Goal: Find specific page/section: Find specific page/section

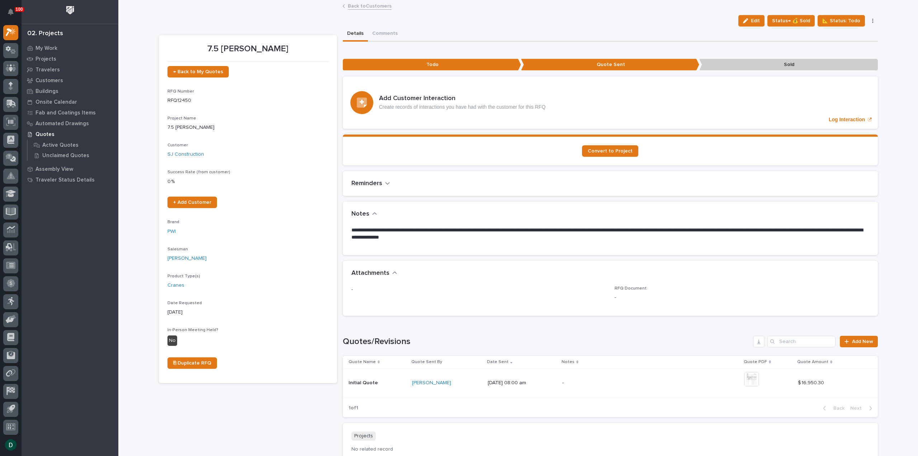
click at [377, 6] on link "Back to Customers" at bounding box center [370, 5] width 44 height 8
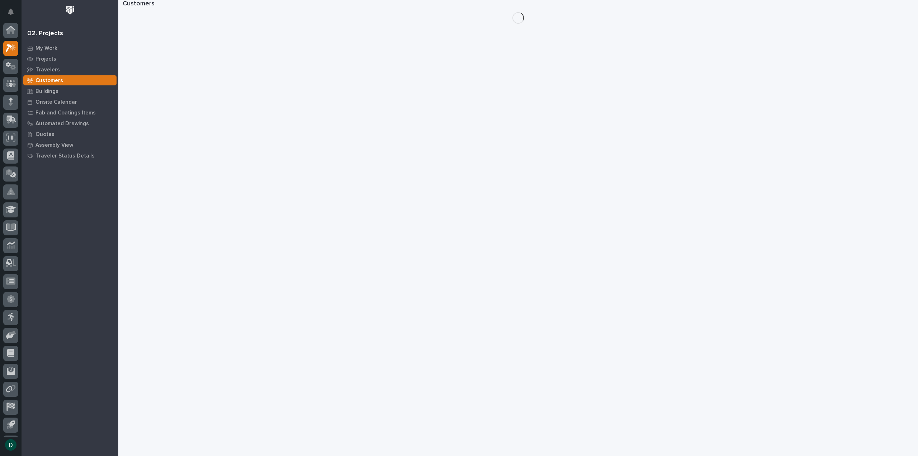
scroll to position [16, 0]
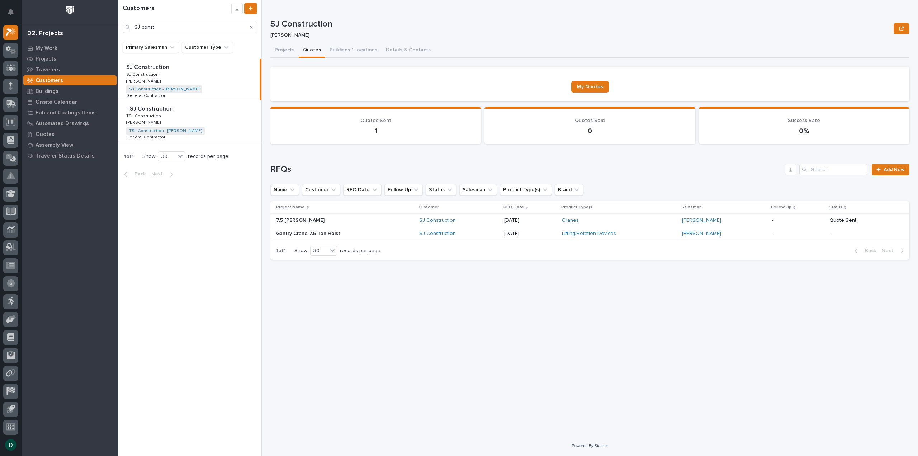
click at [371, 220] on p at bounding box center [338, 220] width 125 height 6
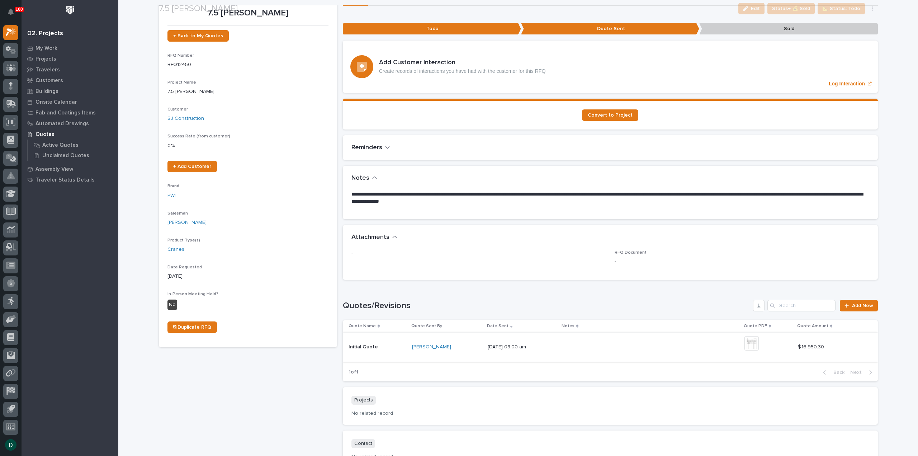
scroll to position [72, 0]
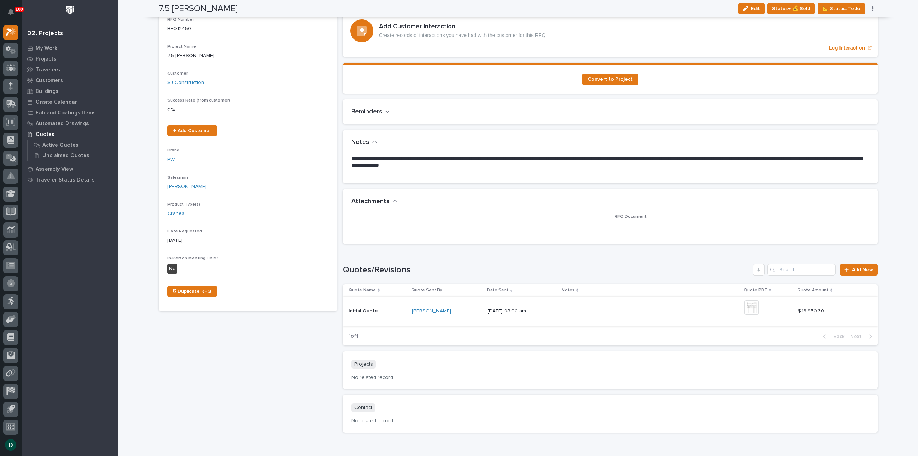
click at [750, 302] on img at bounding box center [751, 307] width 14 height 14
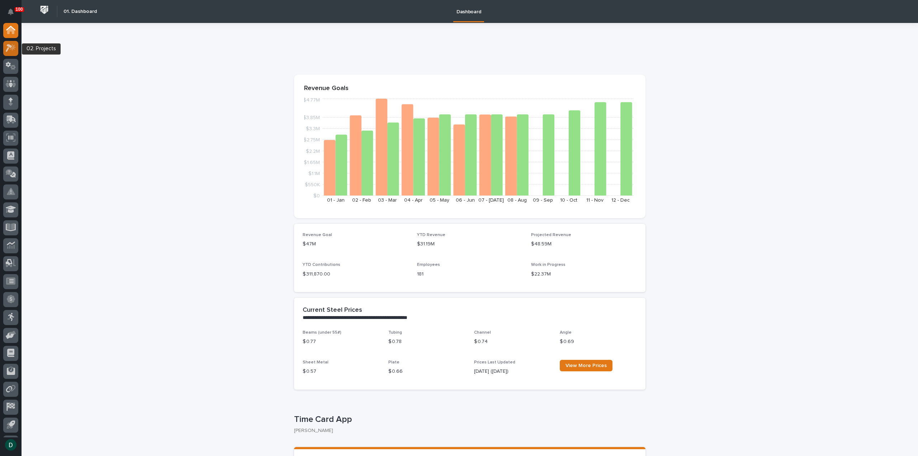
click at [14, 50] on icon at bounding box center [11, 48] width 10 height 8
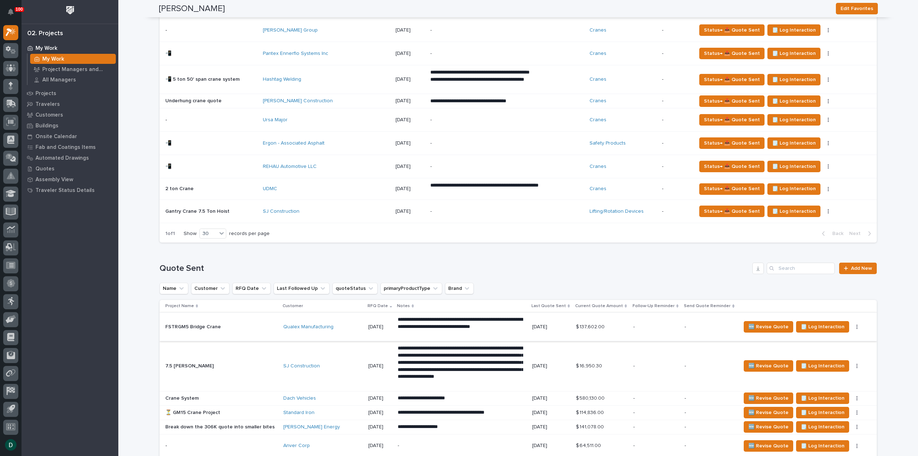
scroll to position [426, 0]
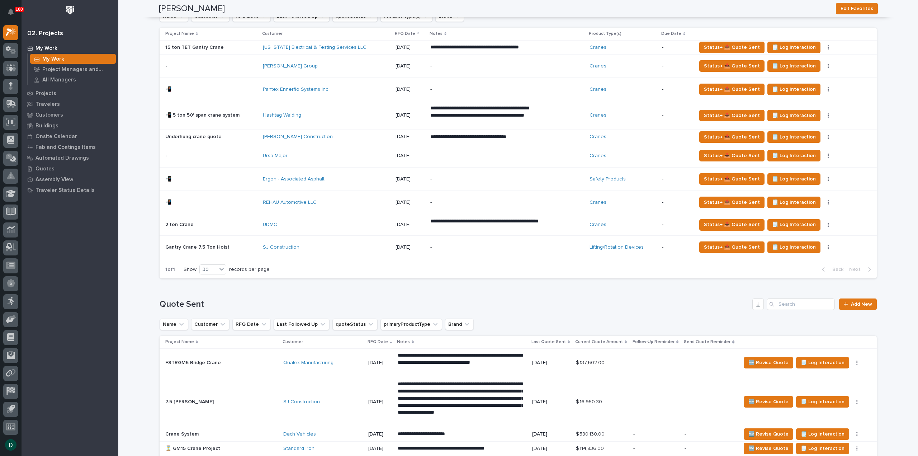
click at [252, 69] on div "- -" at bounding box center [211, 66] width 92 height 12
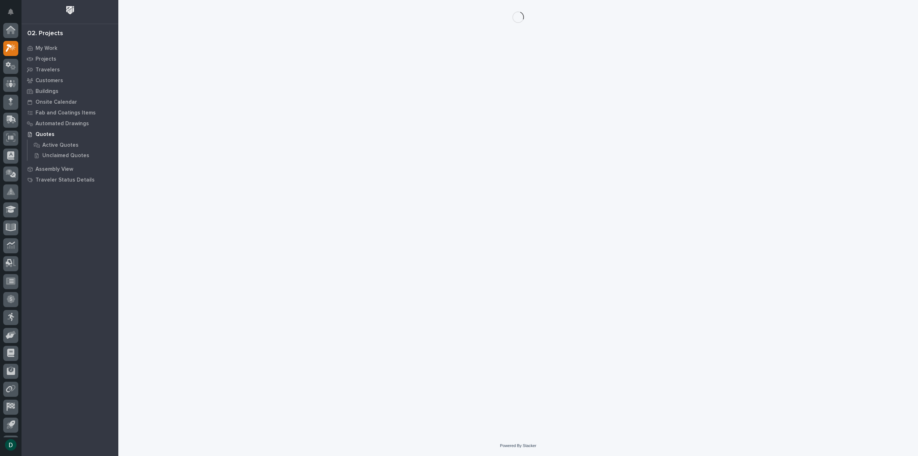
scroll to position [16, 0]
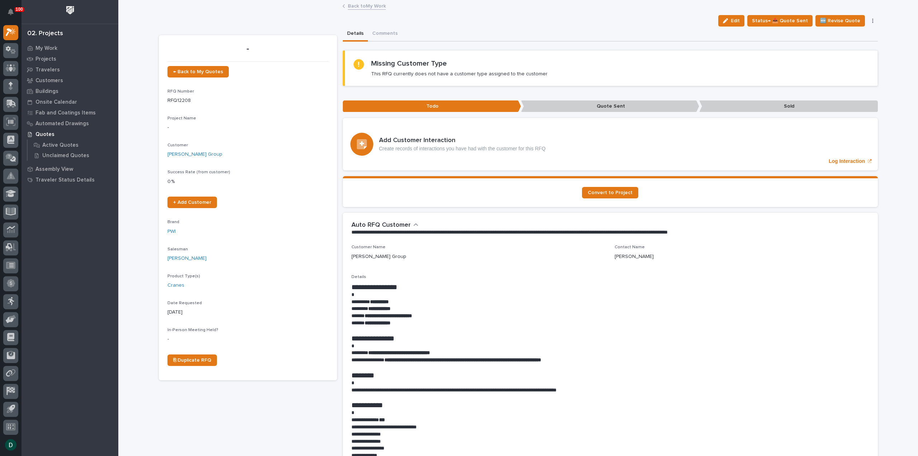
click at [368, 6] on link "Back to My Work" at bounding box center [367, 5] width 38 height 8
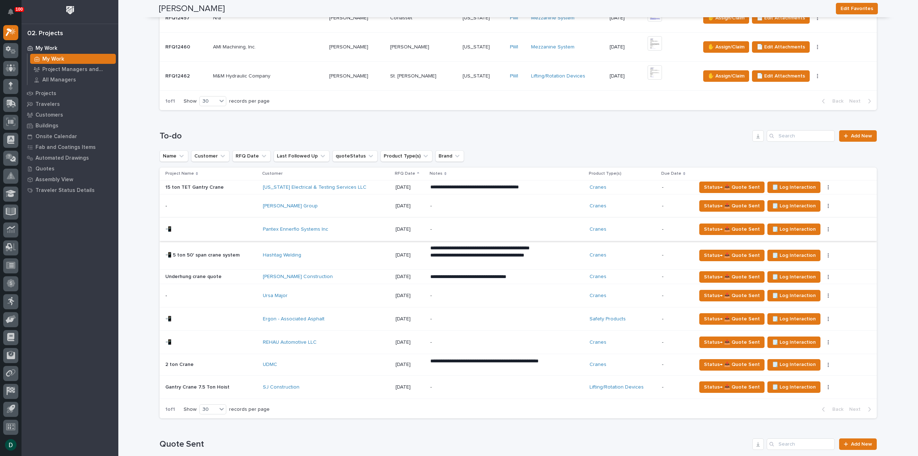
scroll to position [323, 0]
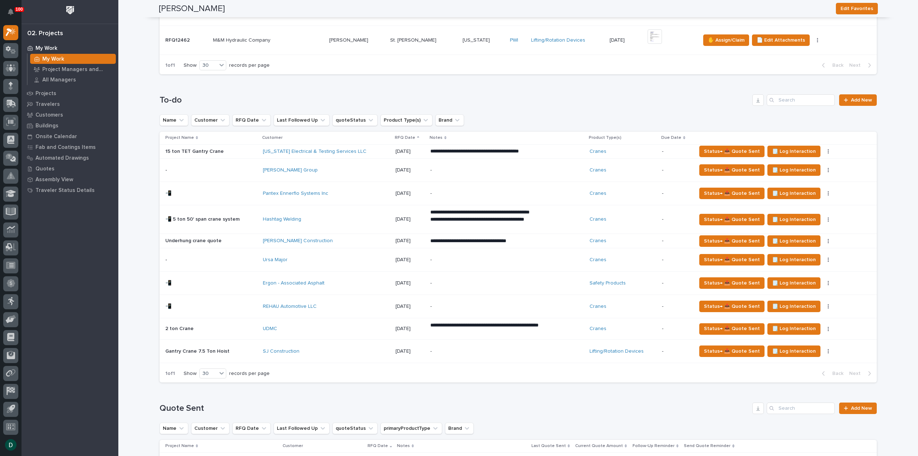
click at [249, 238] on p at bounding box center [211, 241] width 92 height 6
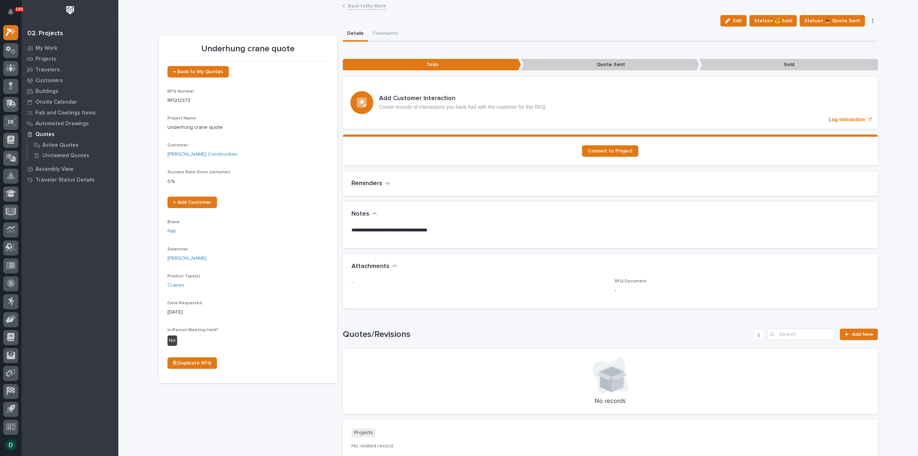
click at [375, 5] on link "Back to My Work" at bounding box center [367, 5] width 38 height 8
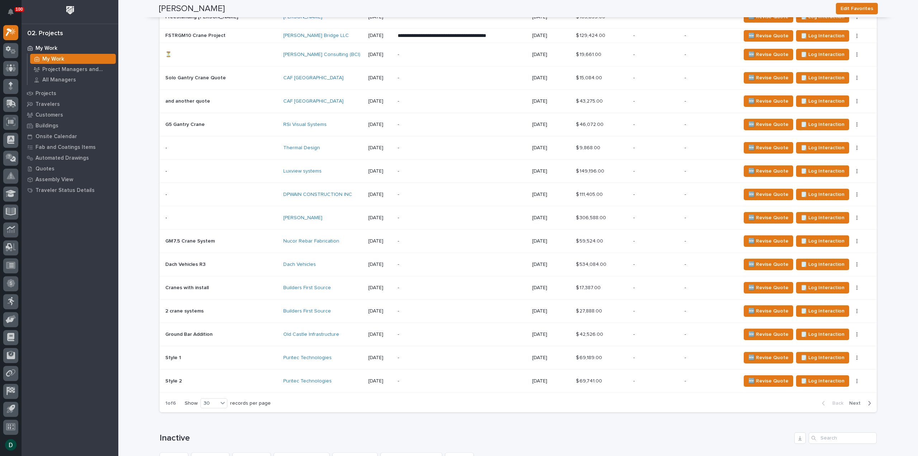
scroll to position [1254, 0]
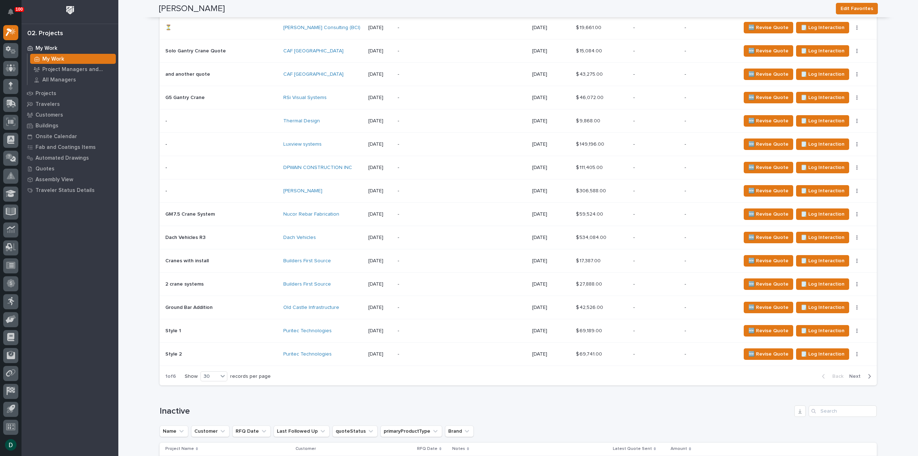
click at [852, 373] on span "Next" at bounding box center [857, 376] width 16 height 6
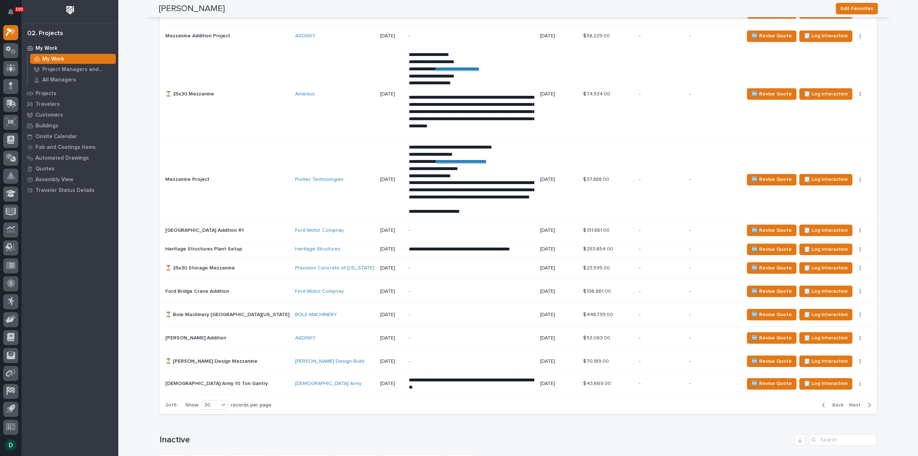
scroll to position [1247, 0]
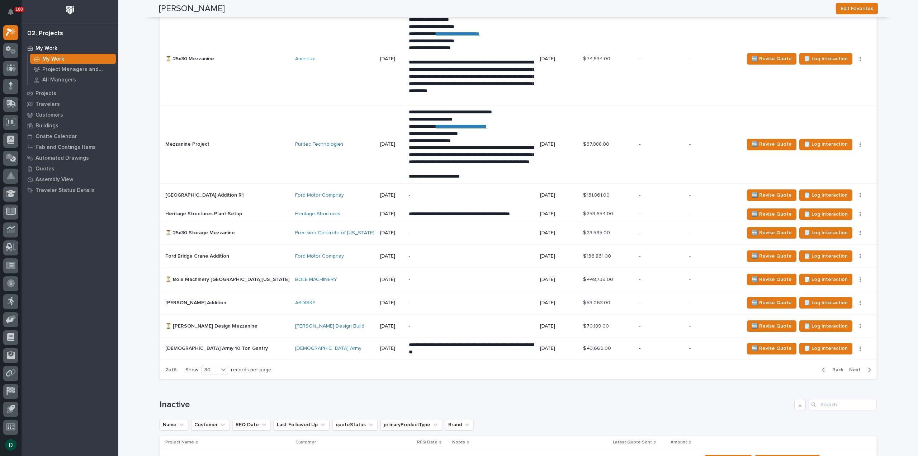
click at [854, 366] on span "Next" at bounding box center [857, 369] width 16 height 6
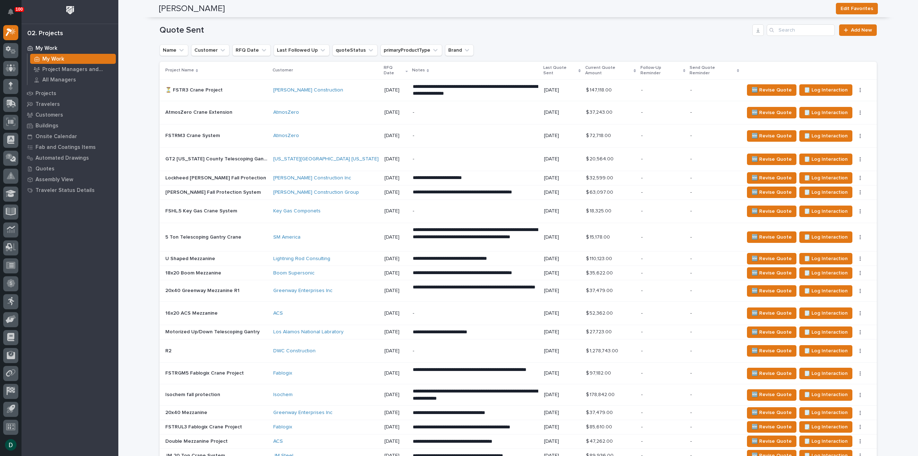
scroll to position [664, 0]
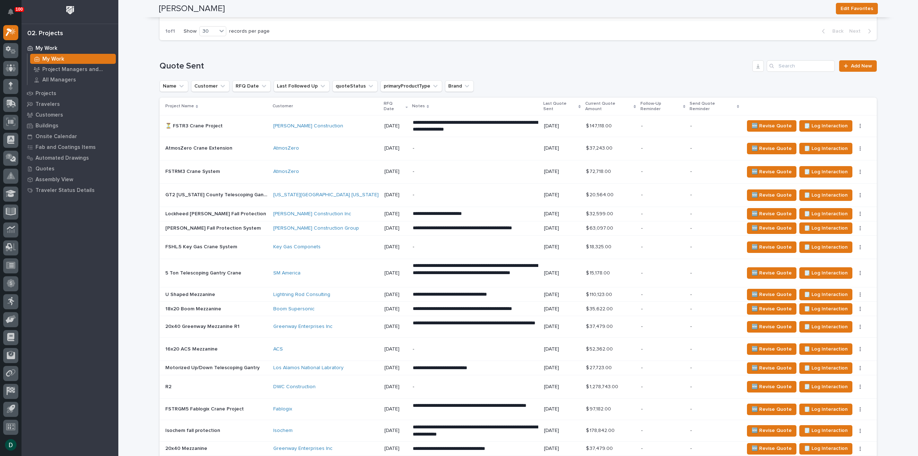
click at [246, 123] on p at bounding box center [216, 126] width 102 height 6
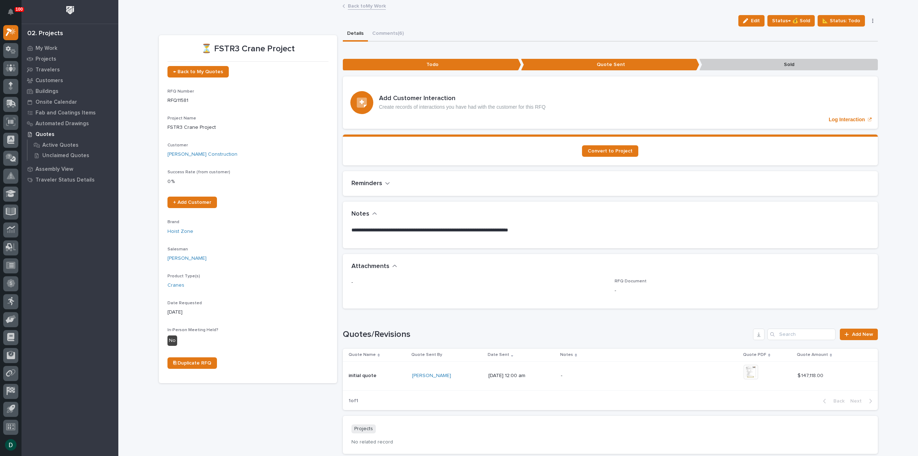
click at [362, 7] on link "Back to My Work" at bounding box center [367, 5] width 38 height 8
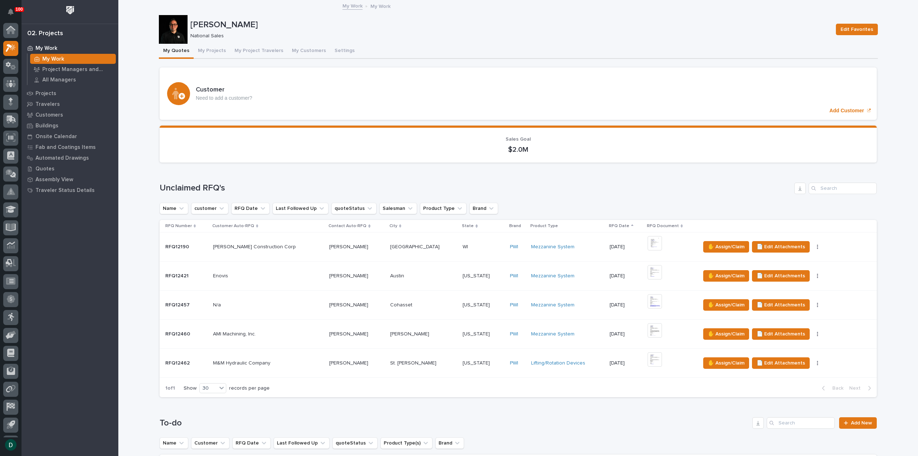
scroll to position [16, 0]
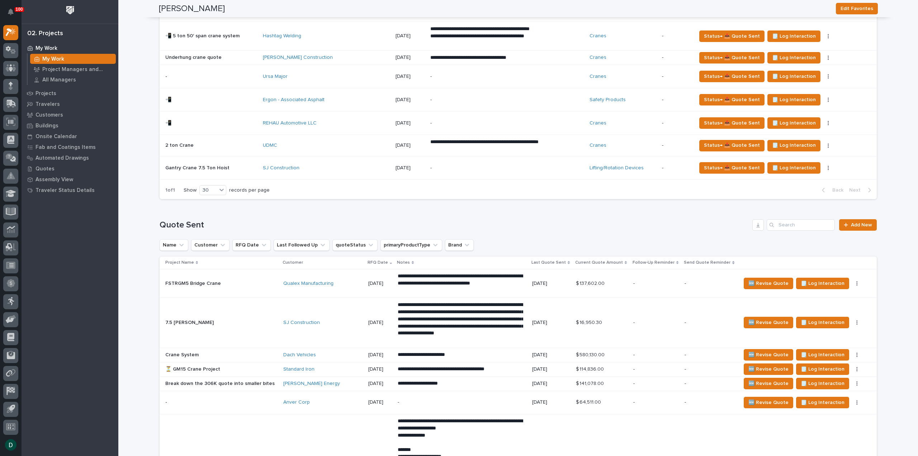
scroll to position [470, 0]
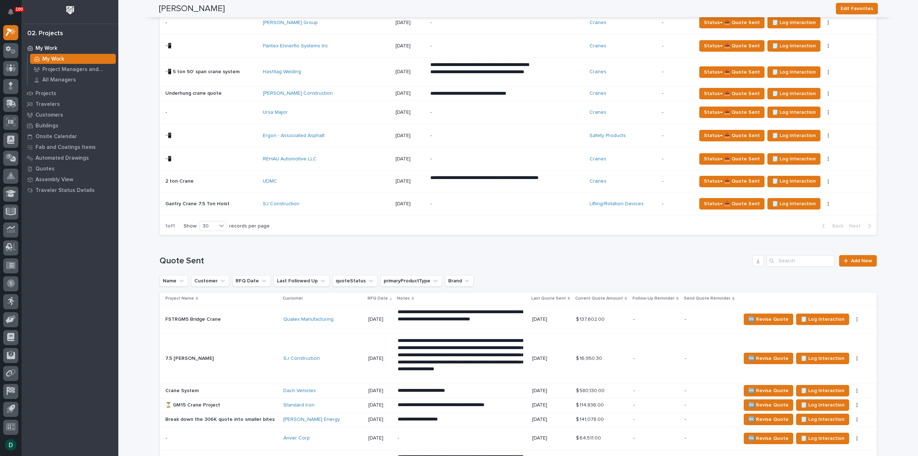
click at [306, 183] on div "UDMC" at bounding box center [326, 181] width 127 height 12
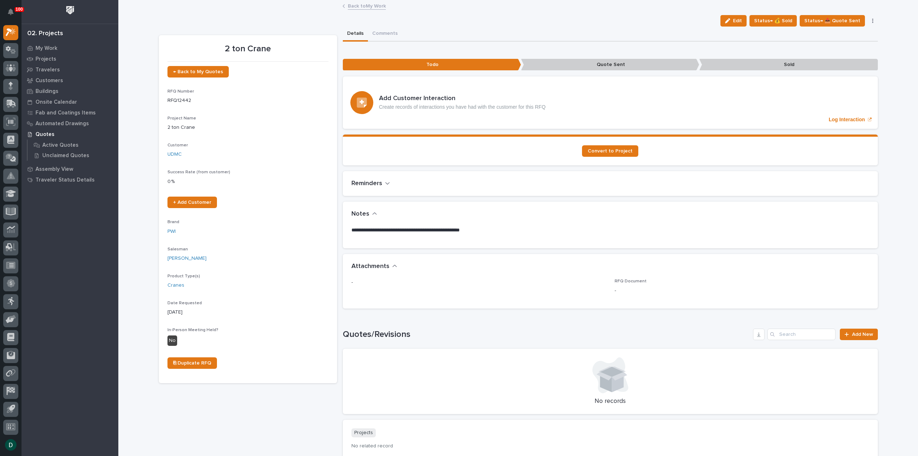
click at [369, 7] on link "Back to My Work" at bounding box center [367, 5] width 38 height 8
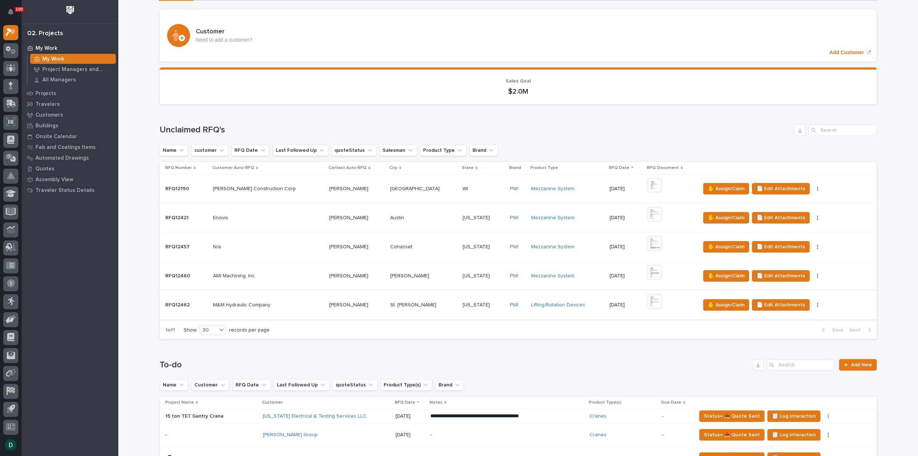
scroll to position [108, 0]
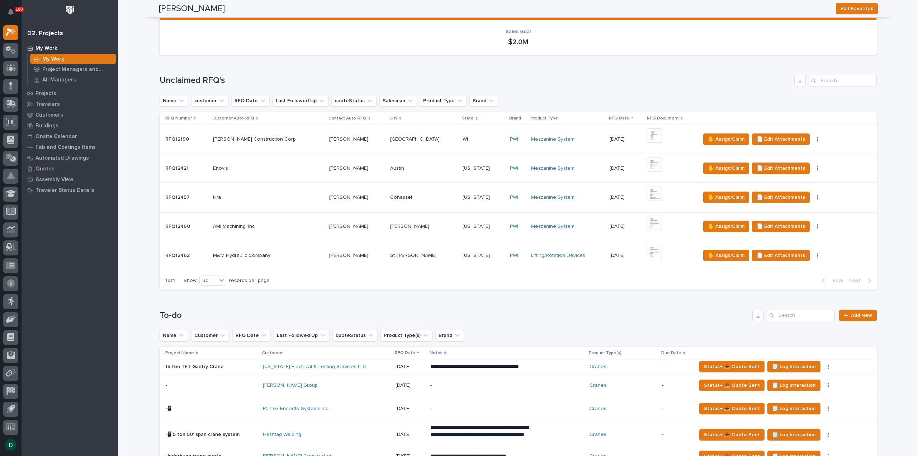
click at [812, 195] on button "button" at bounding box center [817, 197] width 10 height 5
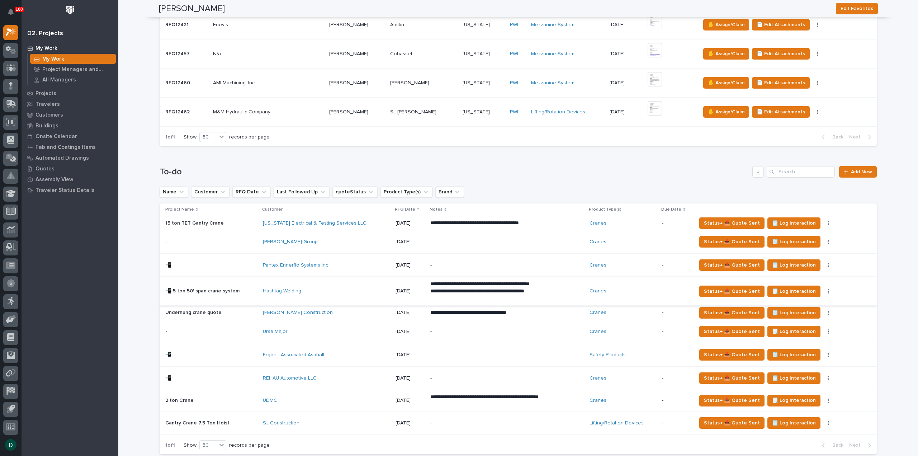
scroll to position [323, 0]
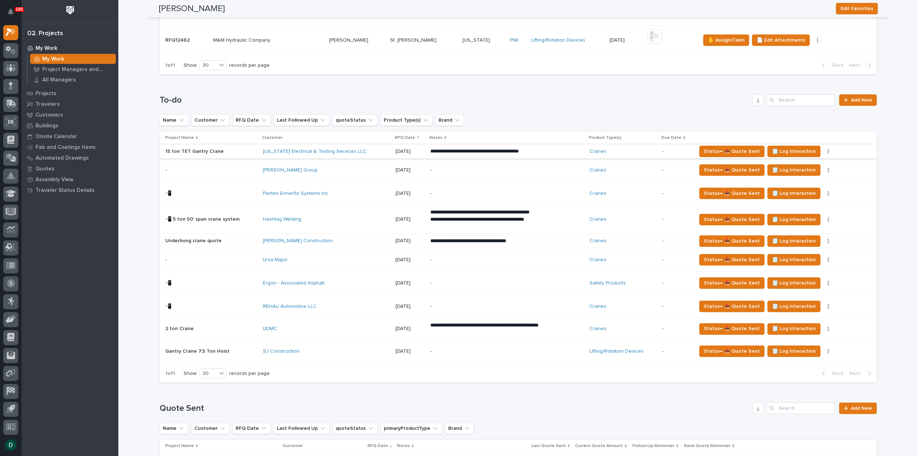
click at [823, 151] on button "button" at bounding box center [828, 151] width 10 height 5
click at [309, 170] on div "[PERSON_NAME] Group" at bounding box center [325, 170] width 125 height 6
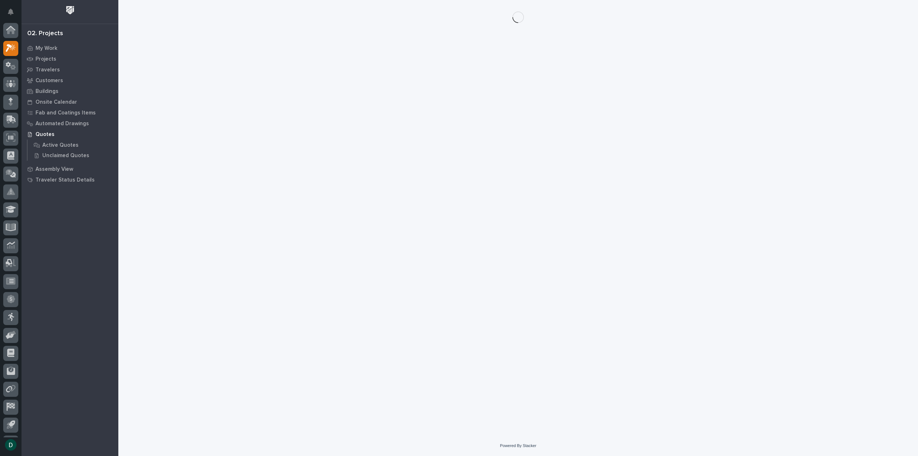
scroll to position [16, 0]
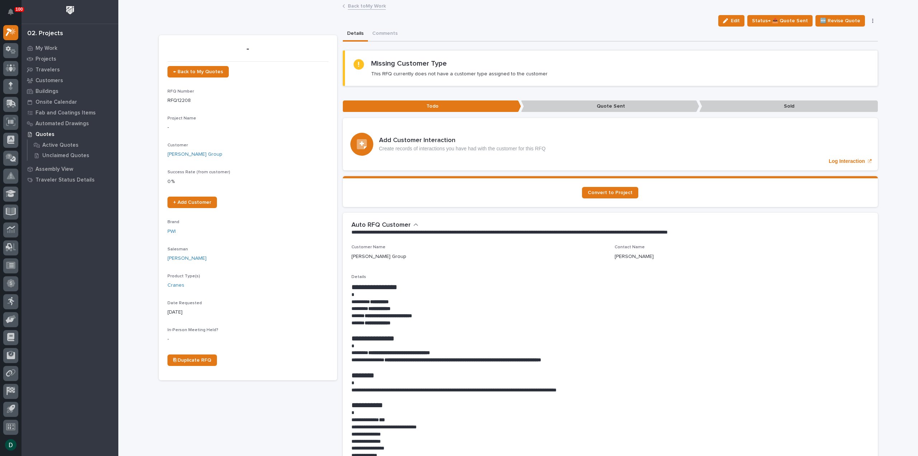
click at [871, 21] on button "button" at bounding box center [872, 20] width 10 height 5
click at [750, 51] on section "Missing Customer Type This RFQ currently does not have a customer type assigned…" at bounding box center [610, 68] width 535 height 36
click at [671, 15] on div "Edit Status→ 📤 Quote Sent 🆕 Revise Quote 📝 Edit Description 📞 Edit Contact Info…" at bounding box center [518, 20] width 719 height 11
click at [374, 6] on link "Back to My Work" at bounding box center [367, 5] width 38 height 8
